Goal: Communication & Community: Answer question/provide support

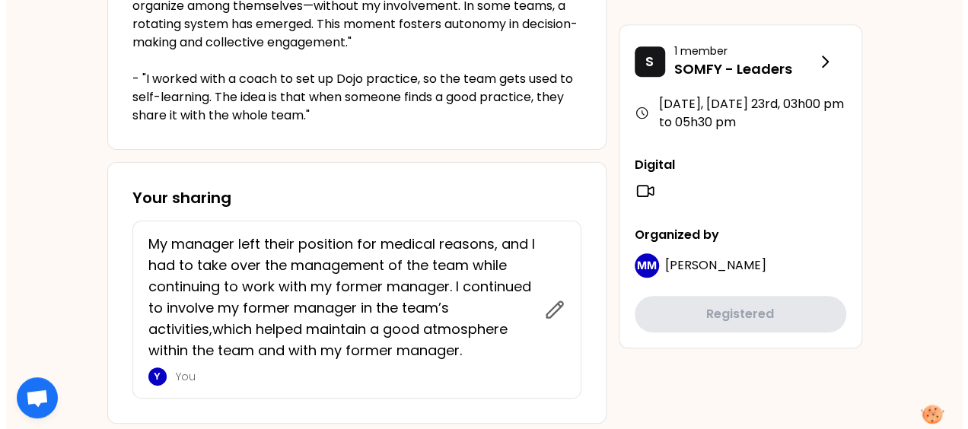
scroll to position [533, 0]
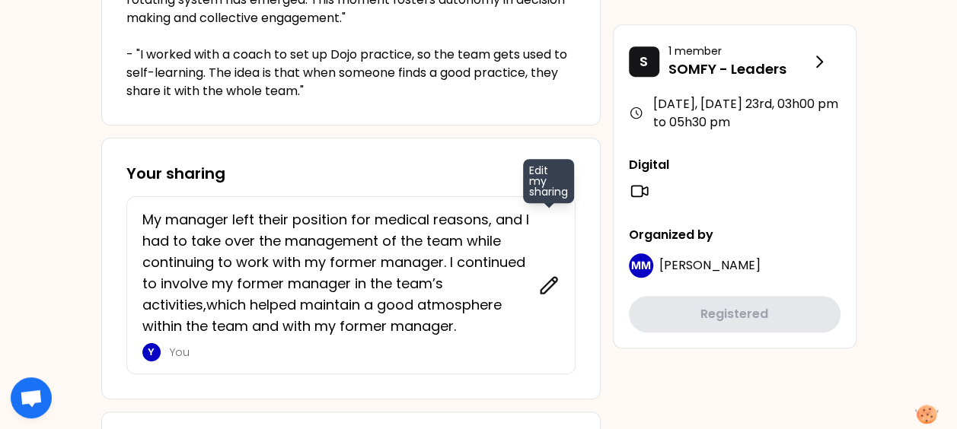
click at [556, 288] on icon at bounding box center [548, 285] width 21 height 21
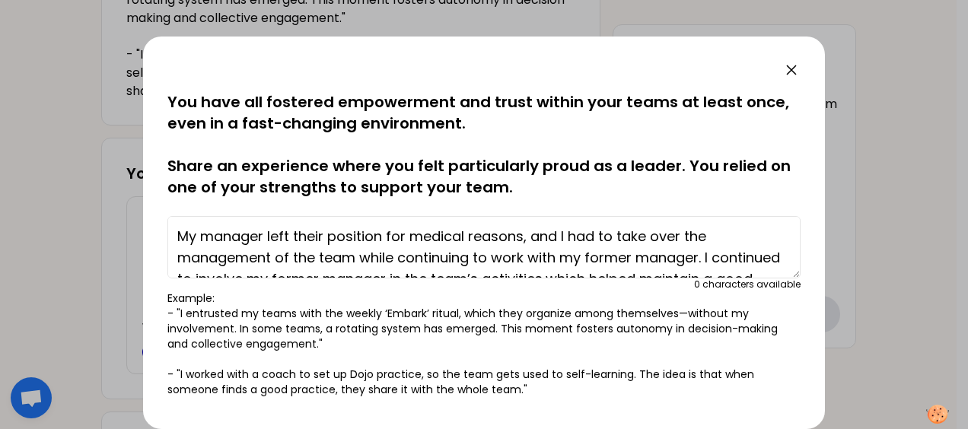
scroll to position [43, 0]
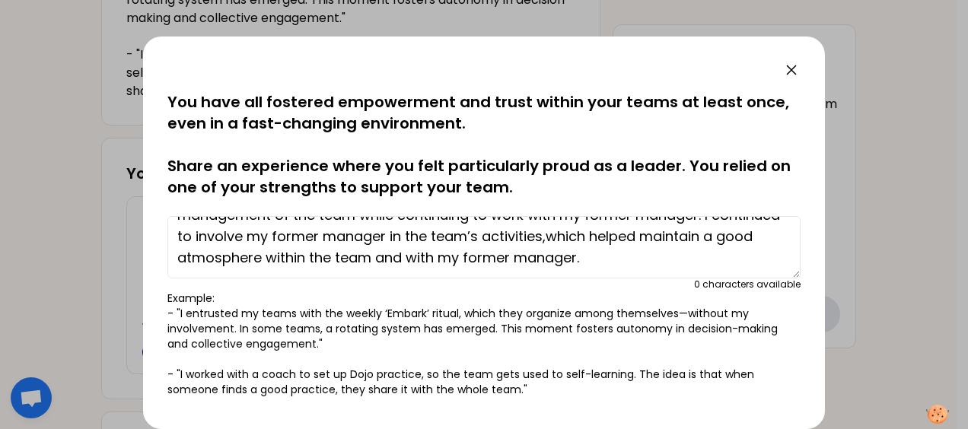
drag, startPoint x: 177, startPoint y: 231, endPoint x: 750, endPoint y: 300, distance: 577.3
click at [750, 300] on div "saved You have all fostered empowerment and trust within your teams at least on…" at bounding box center [483, 244] width 633 height 306
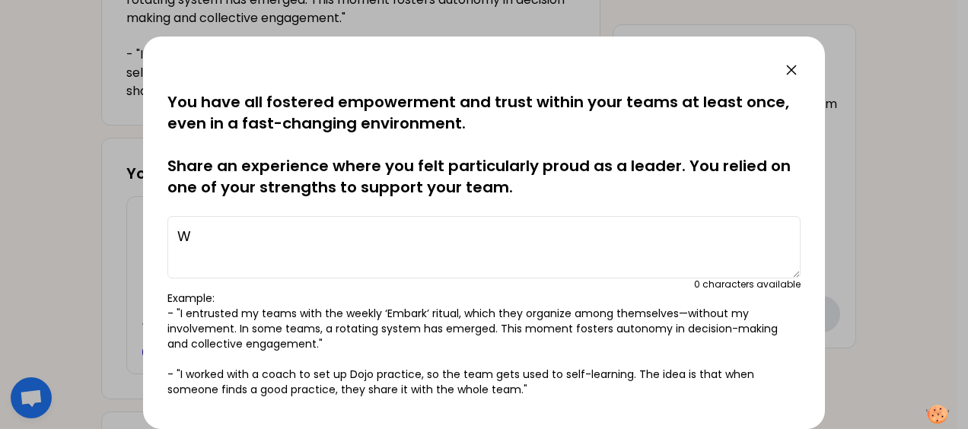
scroll to position [0, 0]
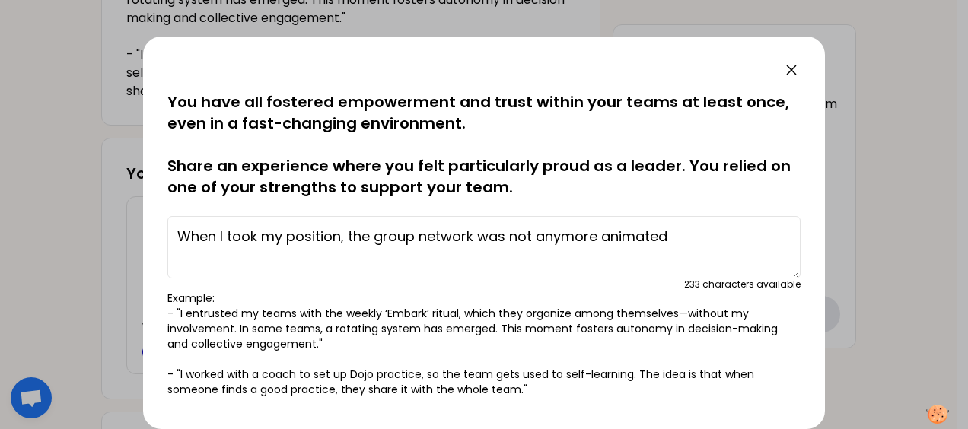
click at [473, 234] on textarea "When I took my position, the group network was not anymore animated" at bounding box center [483, 247] width 633 height 62
click at [766, 234] on textarea "When I took my position, the group network in my team was not anymore animated" at bounding box center [483, 247] width 633 height 62
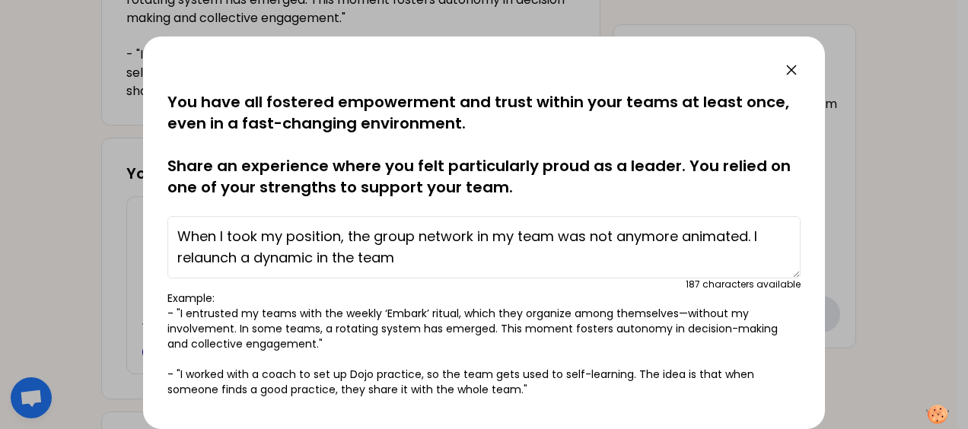
click at [238, 257] on textarea "When I took my position, the group network in my team was not anymore animated.…" at bounding box center [483, 247] width 633 height 62
click at [467, 259] on textarea "When I took my position, the group network in my team was not anymore animated.…" at bounding box center [483, 247] width 633 height 62
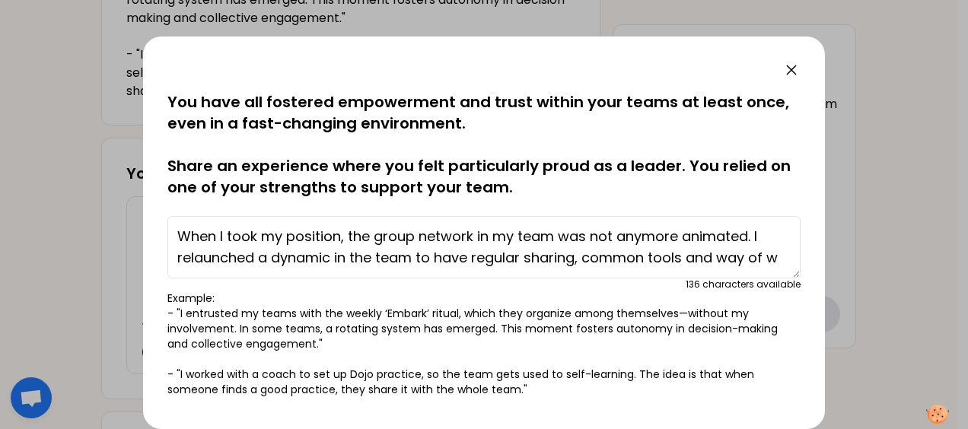
scroll to position [11, 0]
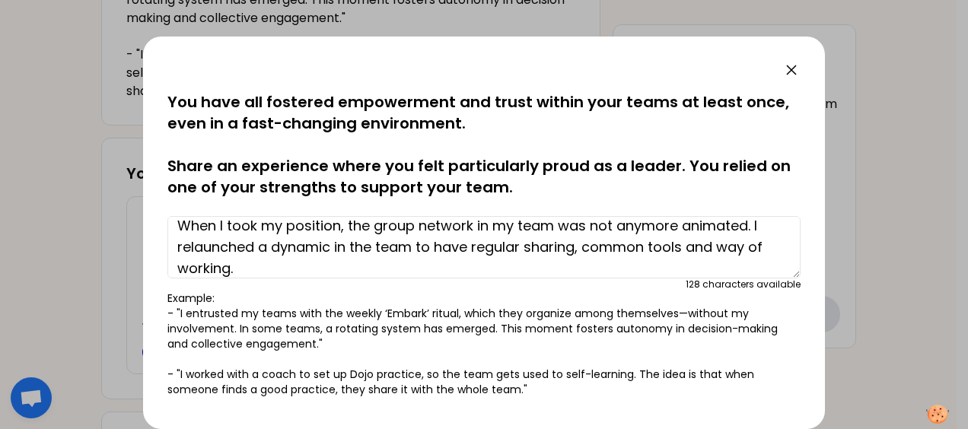
click at [685, 250] on textarea "When I took my position, the group network in my team was not anymore animated.…" at bounding box center [483, 247] width 633 height 62
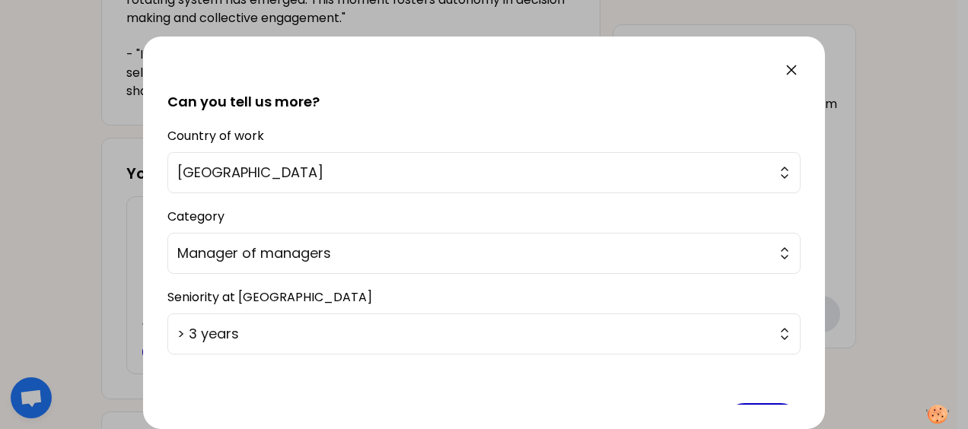
scroll to position [390, 0]
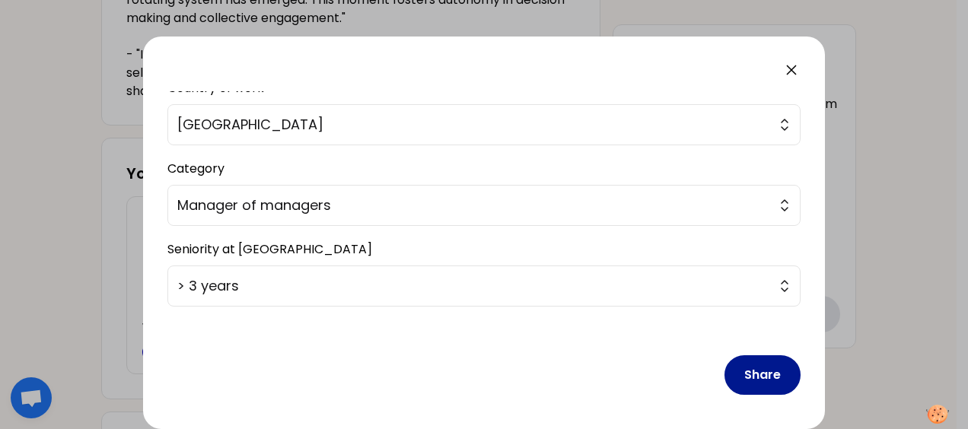
type textarea "When I took my position, the group network in my team was not anymore animated.…"
click at [738, 371] on button "Share" at bounding box center [763, 375] width 76 height 40
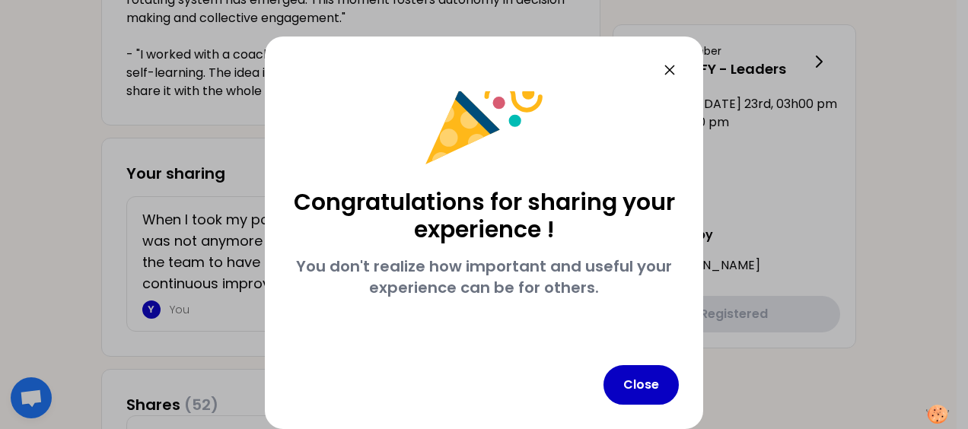
scroll to position [49, 0]
click at [658, 393] on button "Close" at bounding box center [641, 385] width 75 height 40
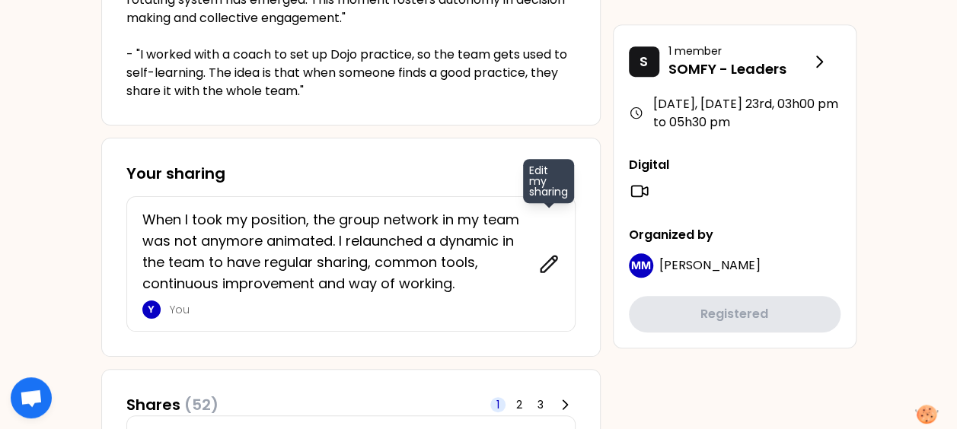
click at [547, 266] on icon at bounding box center [548, 264] width 16 height 16
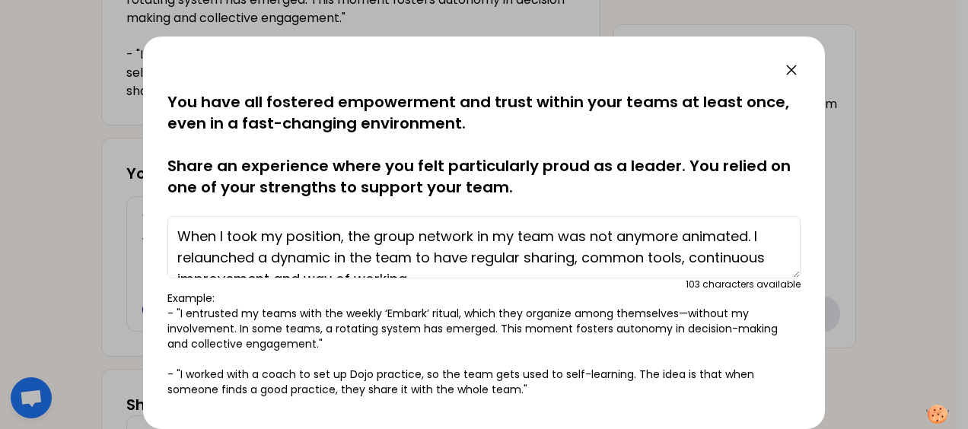
scroll to position [21, 0]
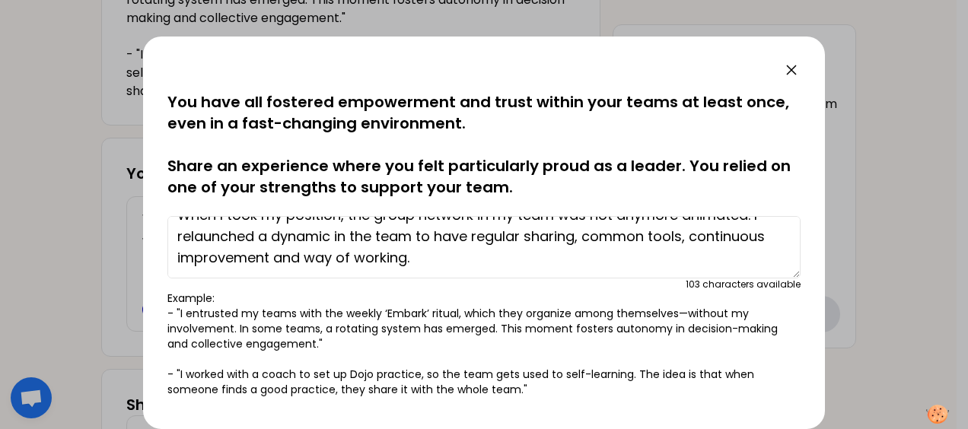
click at [272, 260] on textarea "When I took my position, the group network in my team was not anymore animated.…" at bounding box center [483, 247] width 633 height 62
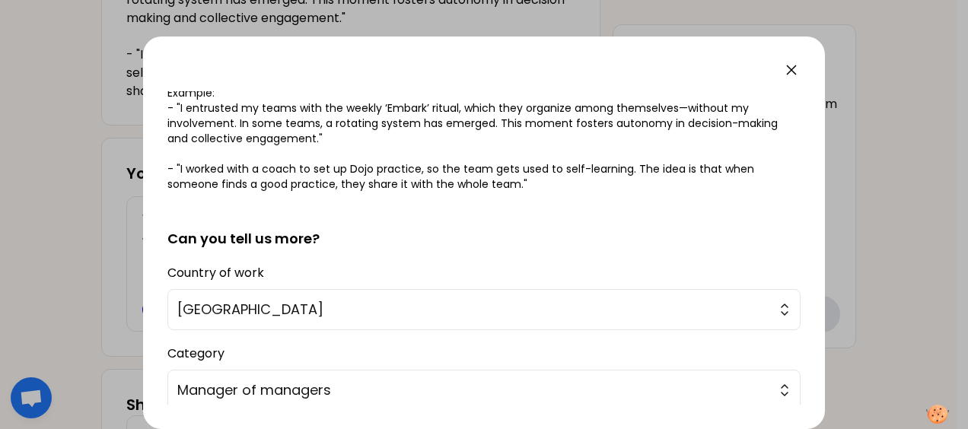
scroll to position [390, 0]
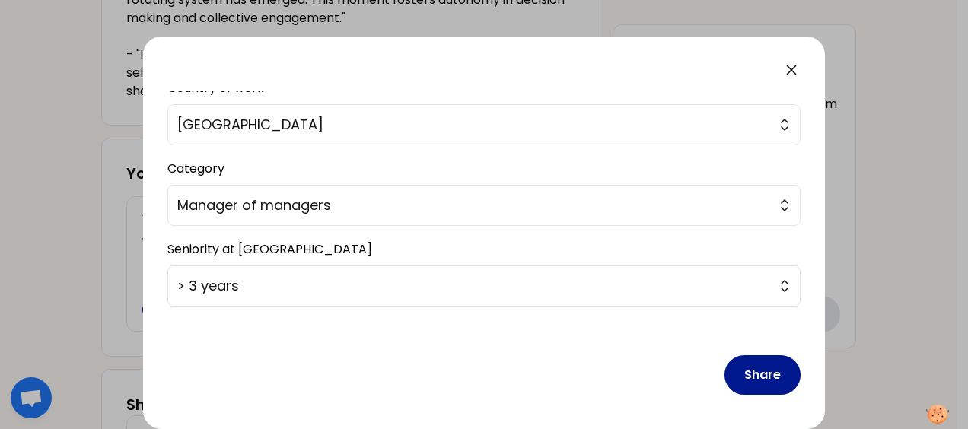
type textarea "When I took my position, the group network in my team was not anymore animated.…"
click at [743, 374] on button "Share" at bounding box center [763, 375] width 76 height 40
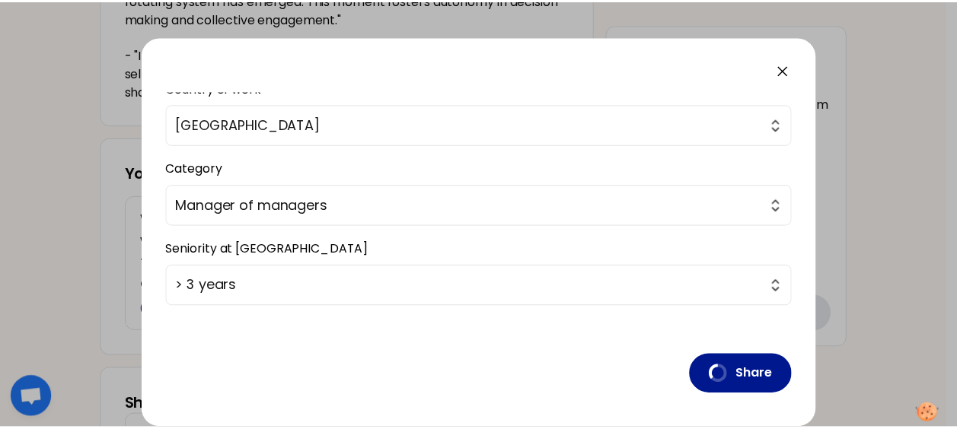
scroll to position [49, 0]
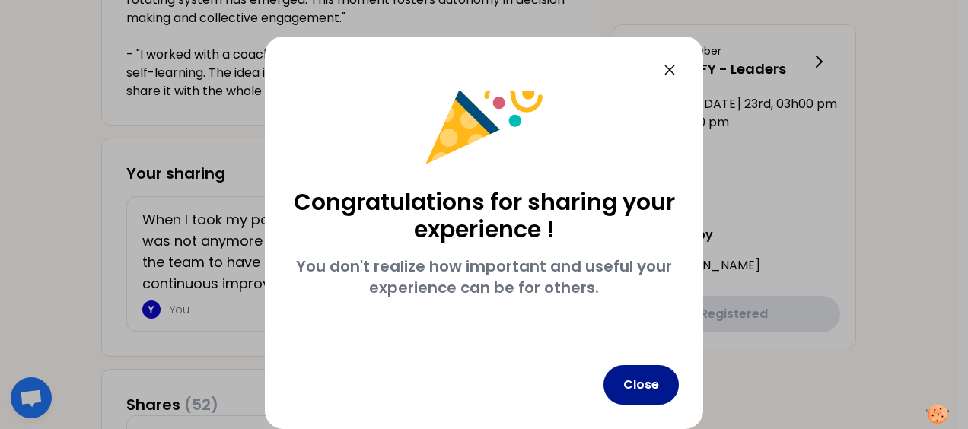
click at [659, 384] on button "Close" at bounding box center [641, 385] width 75 height 40
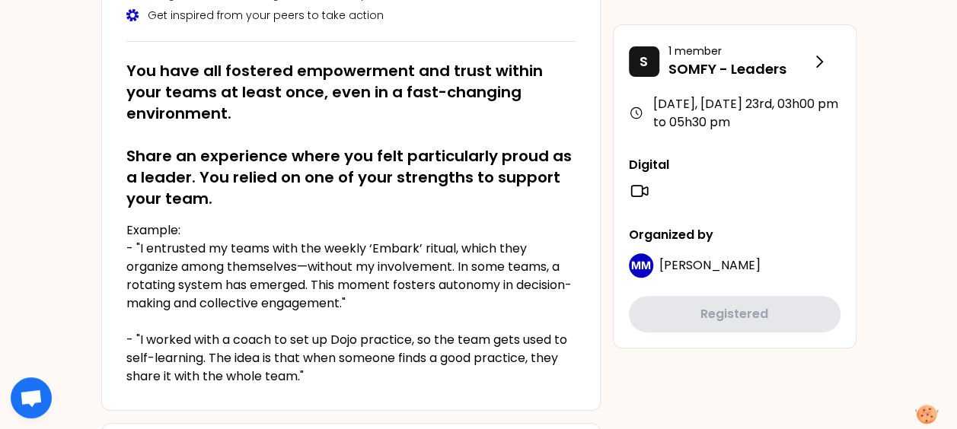
scroll to position [111, 0]
